Goal: Task Accomplishment & Management: Use online tool/utility

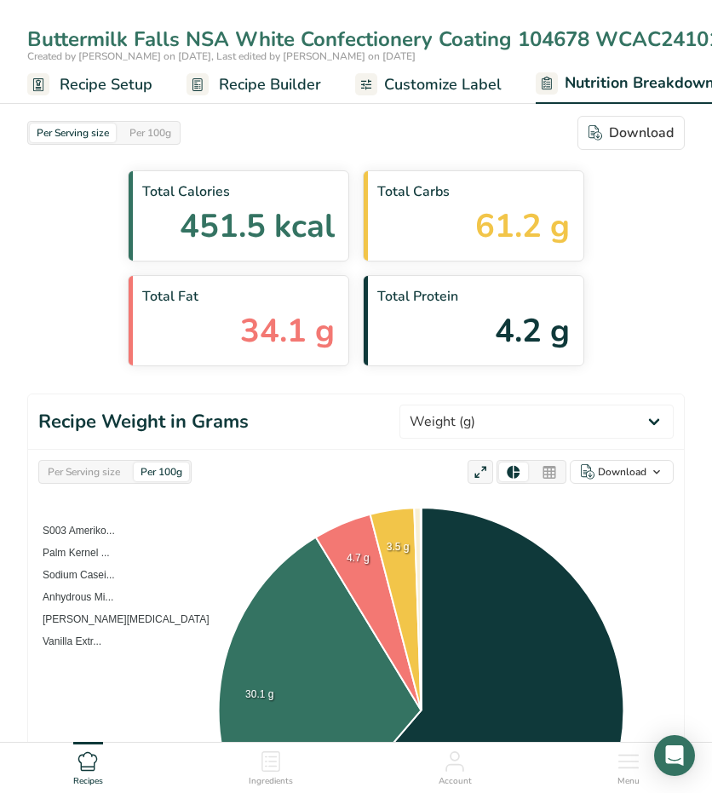
select select "Calories"
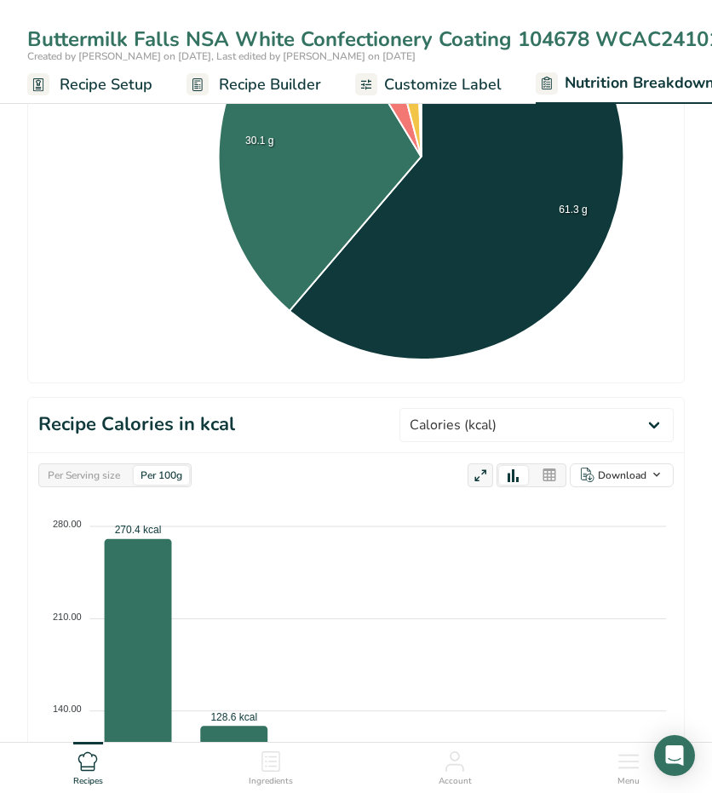
select select "Calories"
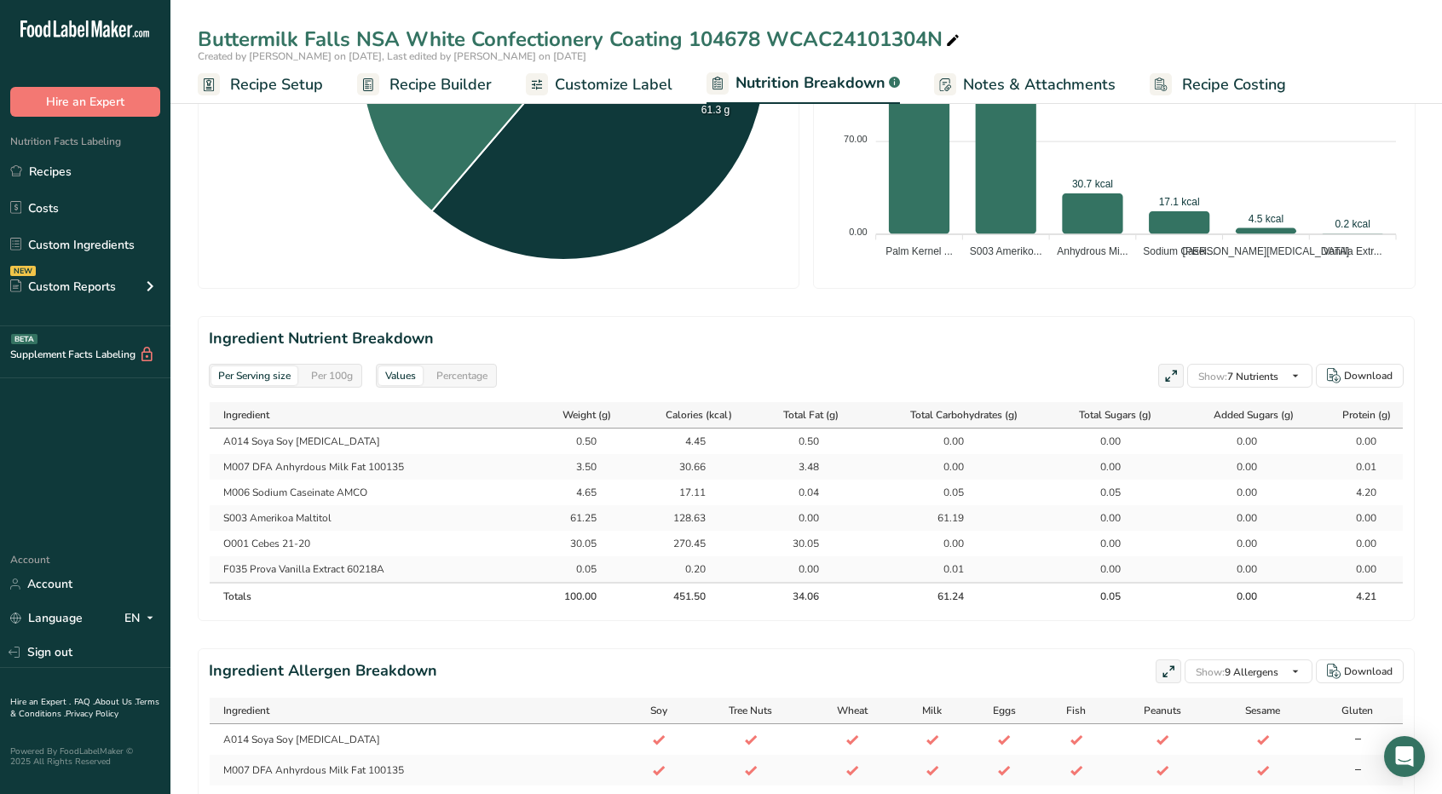
drag, startPoint x: 30, startPoint y: 176, endPoint x: 135, endPoint y: 149, distance: 108.3
click at [30, 176] on link "Recipes" at bounding box center [85, 171] width 170 height 32
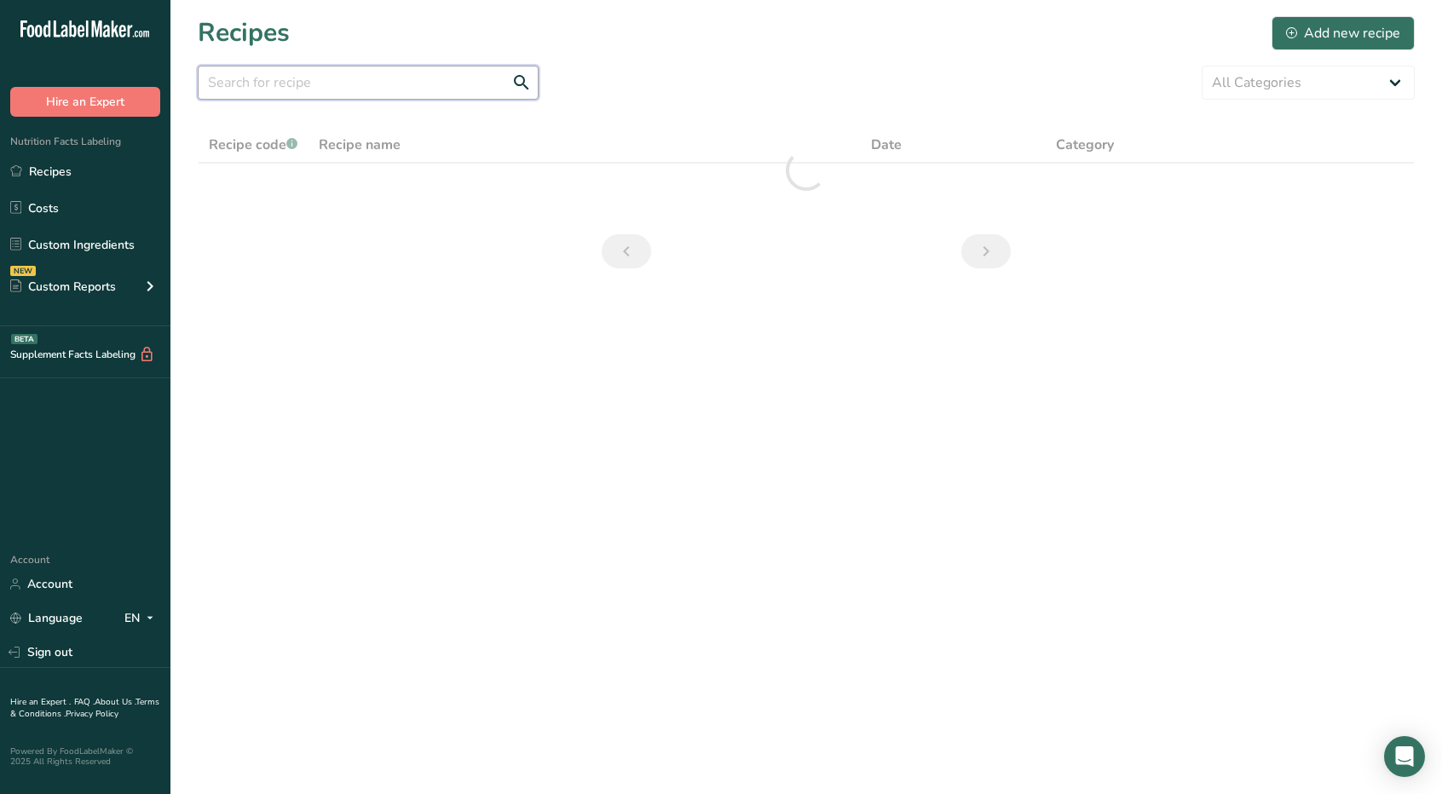
click at [422, 66] on input "text" at bounding box center [368, 83] width 341 height 34
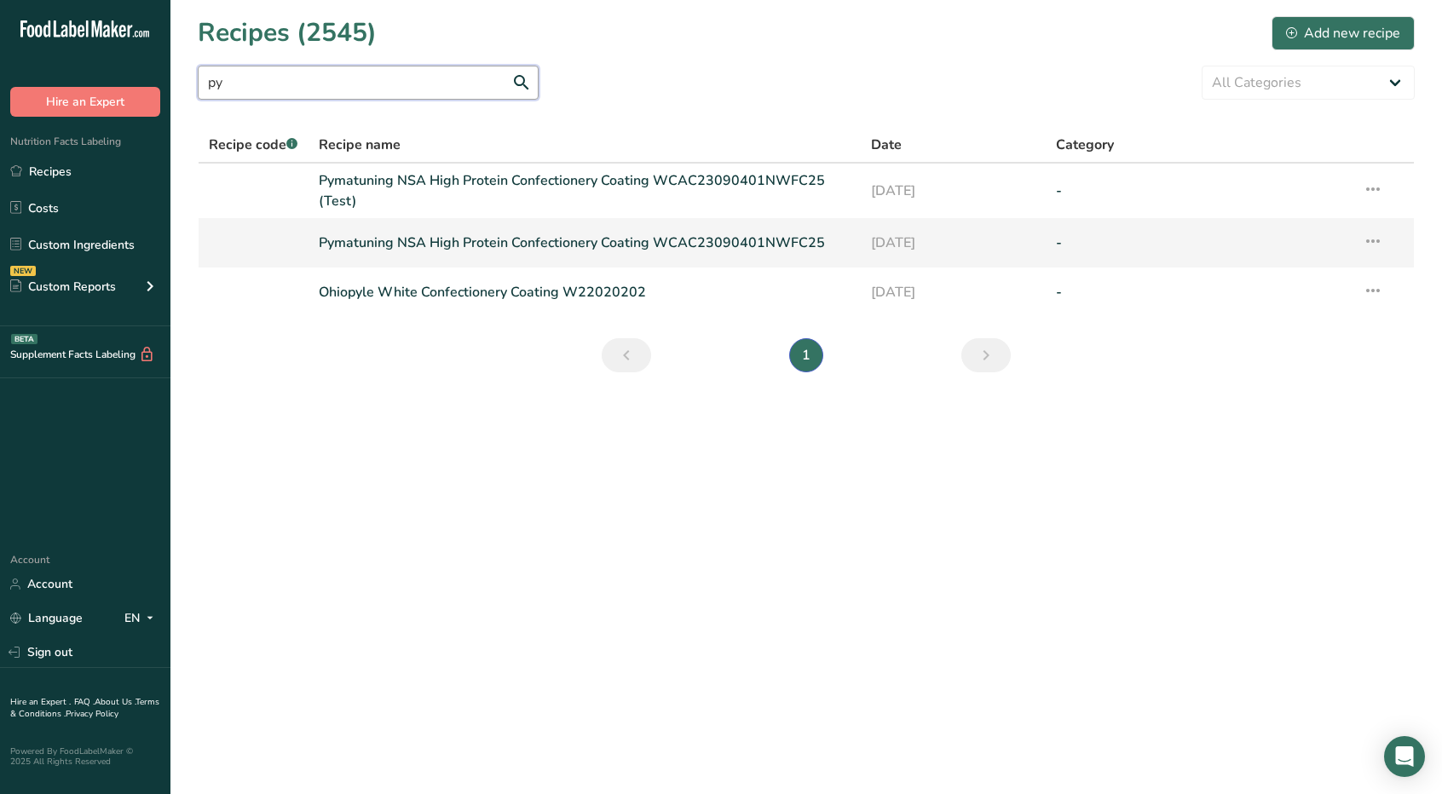
type input "py"
click at [562, 238] on link "Pymatuning NSA High Protein Confectionery Coating WCAC23090401NWFC25" at bounding box center [585, 243] width 533 height 36
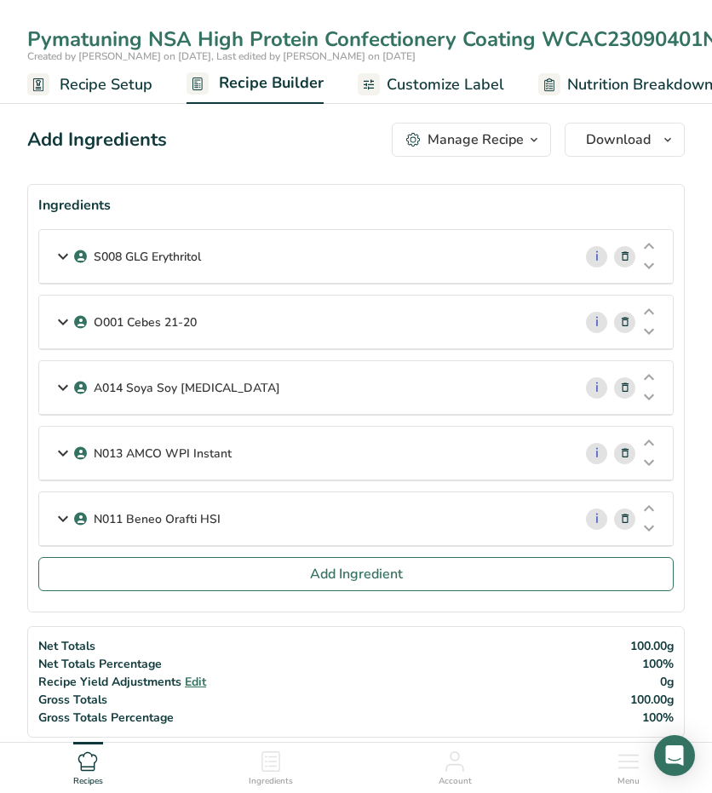
click at [58, 322] on icon at bounding box center [63, 322] width 20 height 31
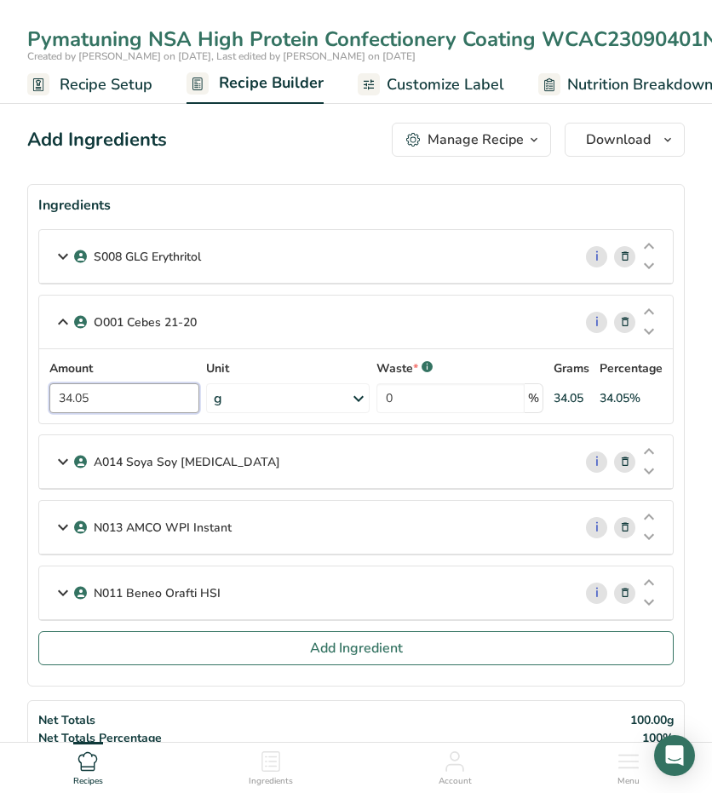
click at [69, 399] on input "34.05" at bounding box center [124, 398] width 150 height 30
type input "33.55"
click at [64, 585] on icon at bounding box center [63, 593] width 20 height 31
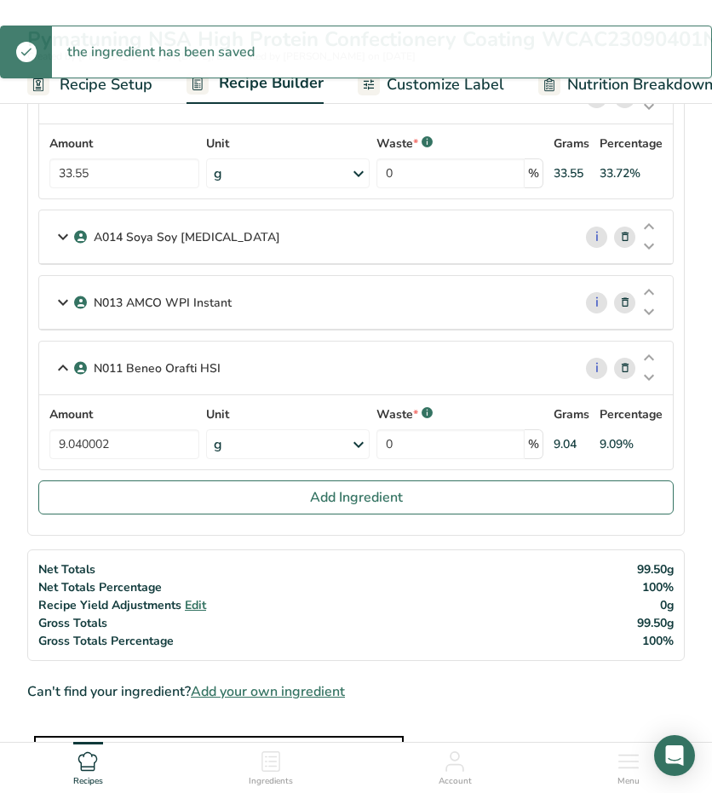
scroll to position [256, 0]
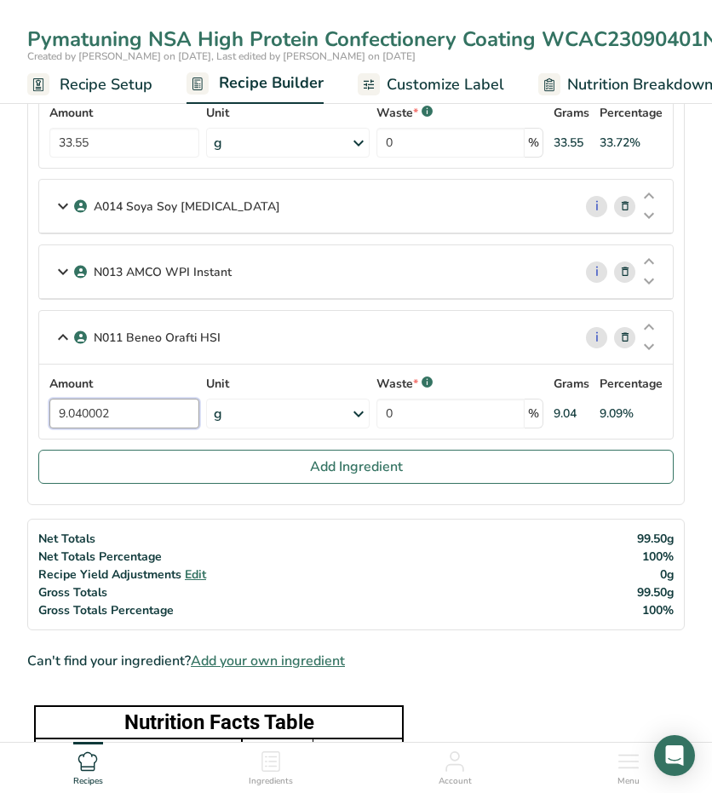
click at [75, 405] on input "9.040002" at bounding box center [124, 414] width 150 height 30
type input "9.540002"
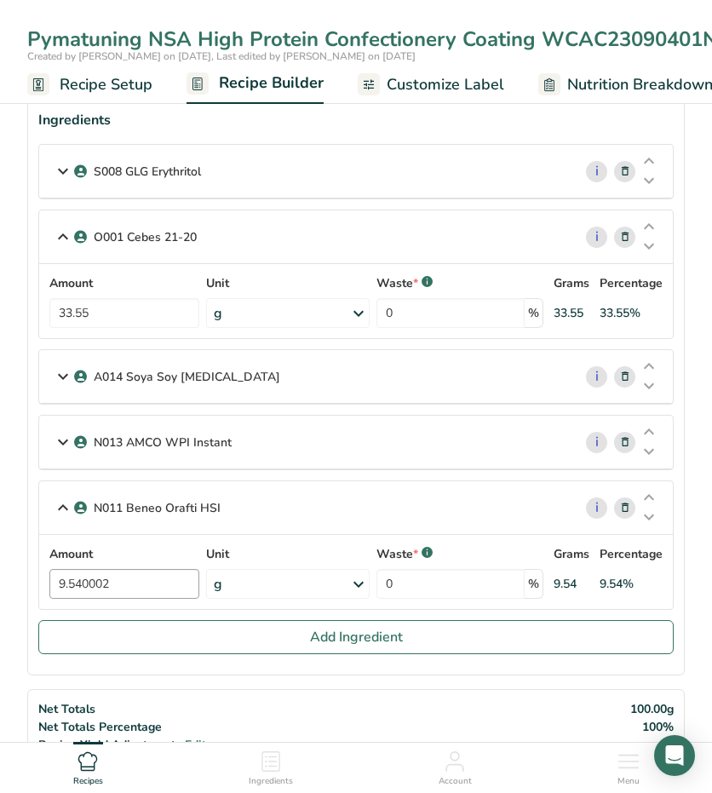
scroll to position [0, 0]
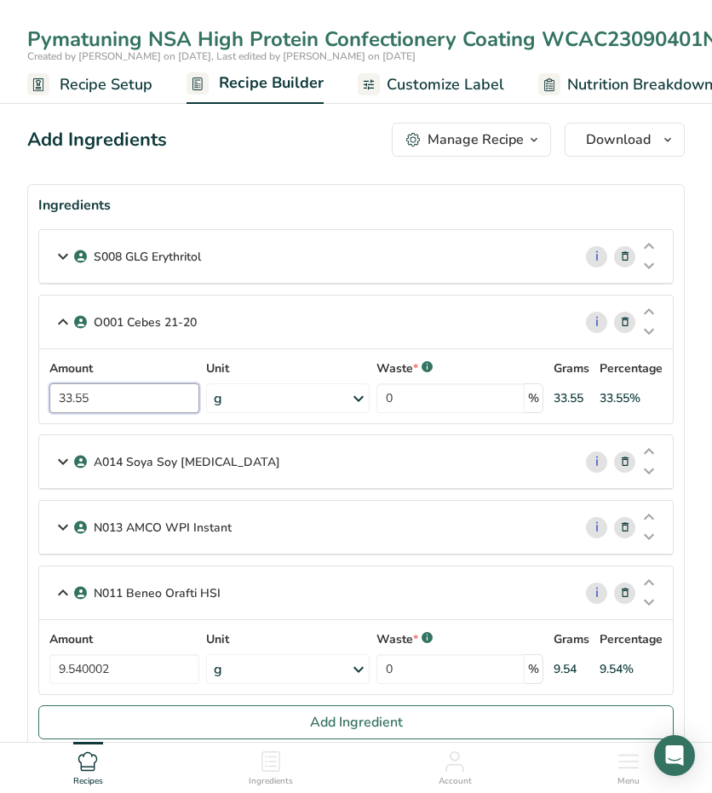
click at [79, 393] on input "33.55" at bounding box center [124, 398] width 150 height 30
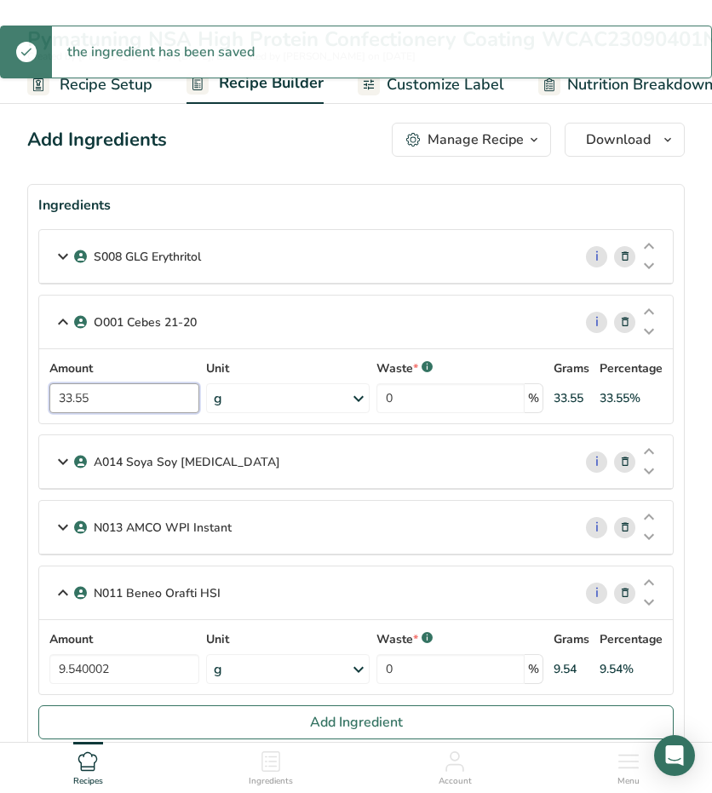
click at [82, 398] on input "33.55" at bounding box center [124, 398] width 150 height 30
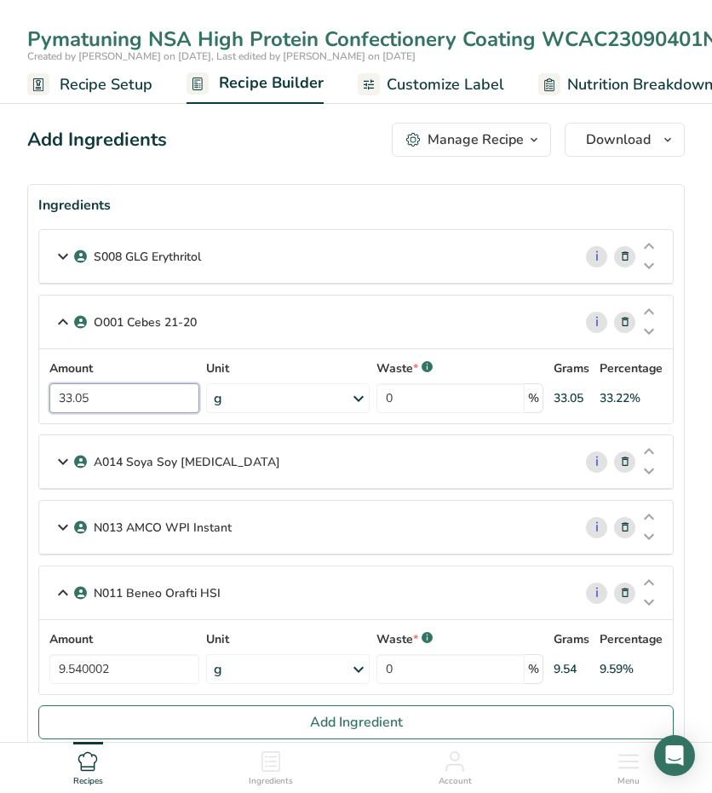
type input "33.05"
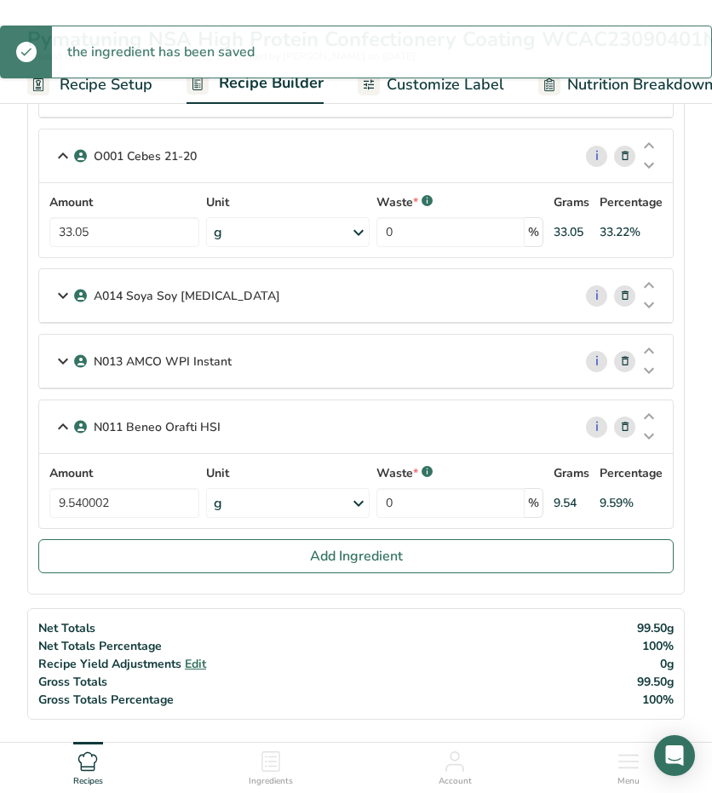
scroll to position [170, 0]
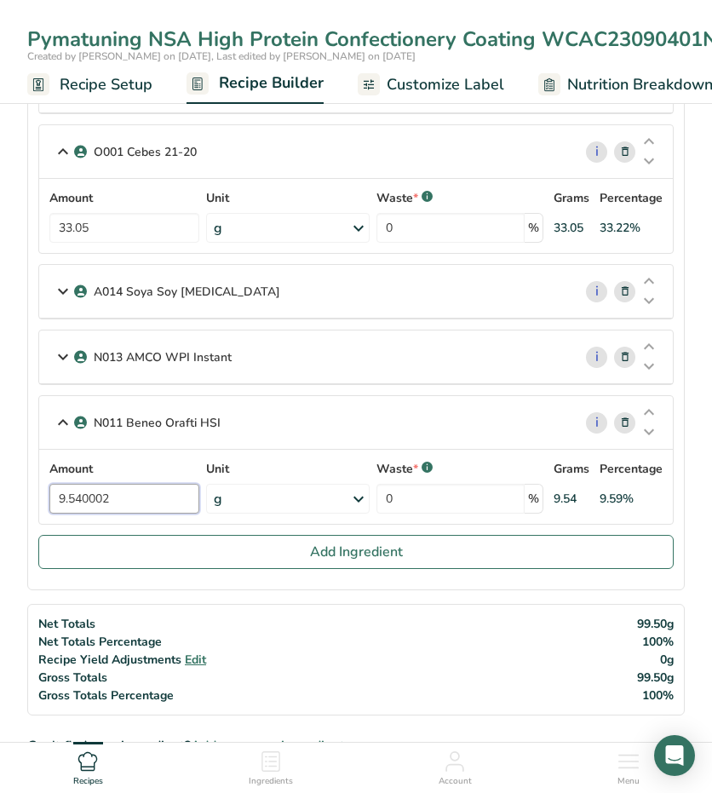
click at [61, 493] on input "9.540002" at bounding box center [124, 499] width 150 height 30
type input "0"
type input "10.04"
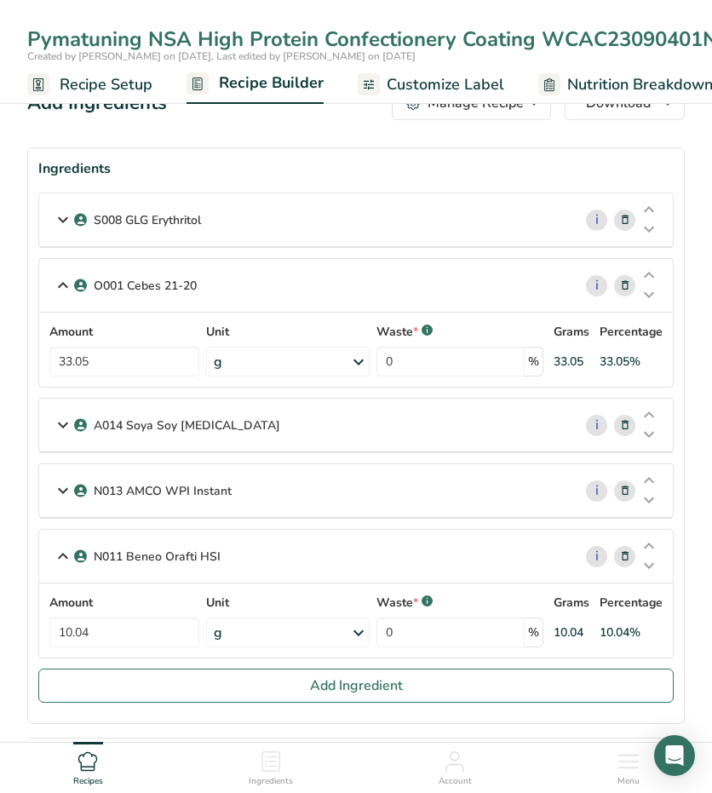
scroll to position [0, 0]
